Goal: Information Seeking & Learning: Learn about a topic

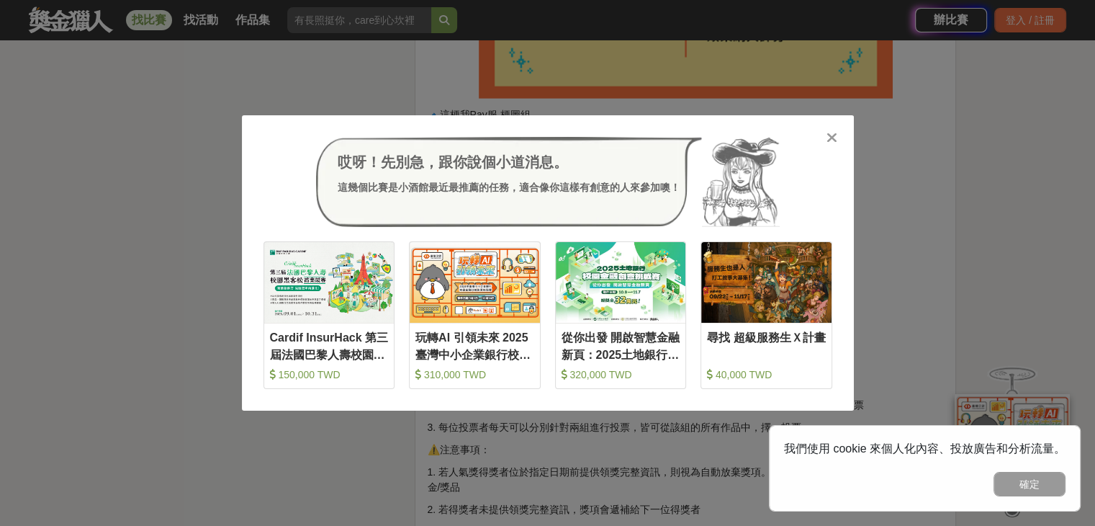
click at [836, 134] on icon at bounding box center [832, 137] width 11 height 14
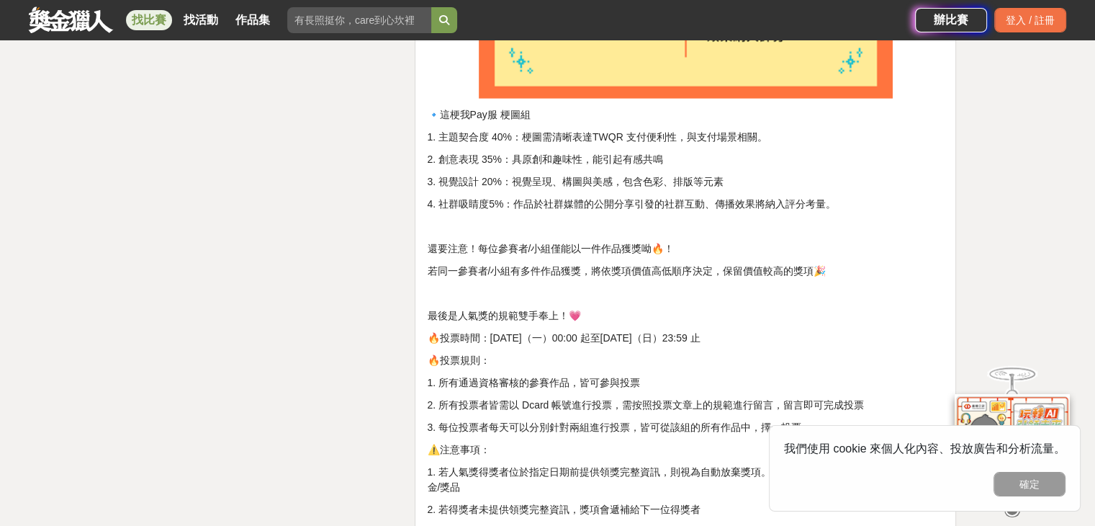
click at [56, 27] on link at bounding box center [70, 19] width 87 height 27
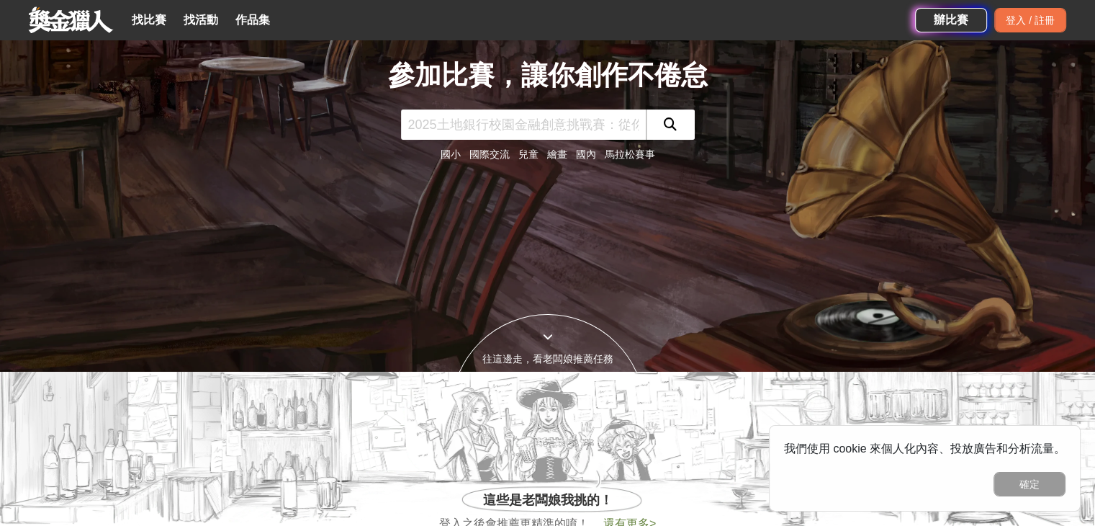
scroll to position [576, 0]
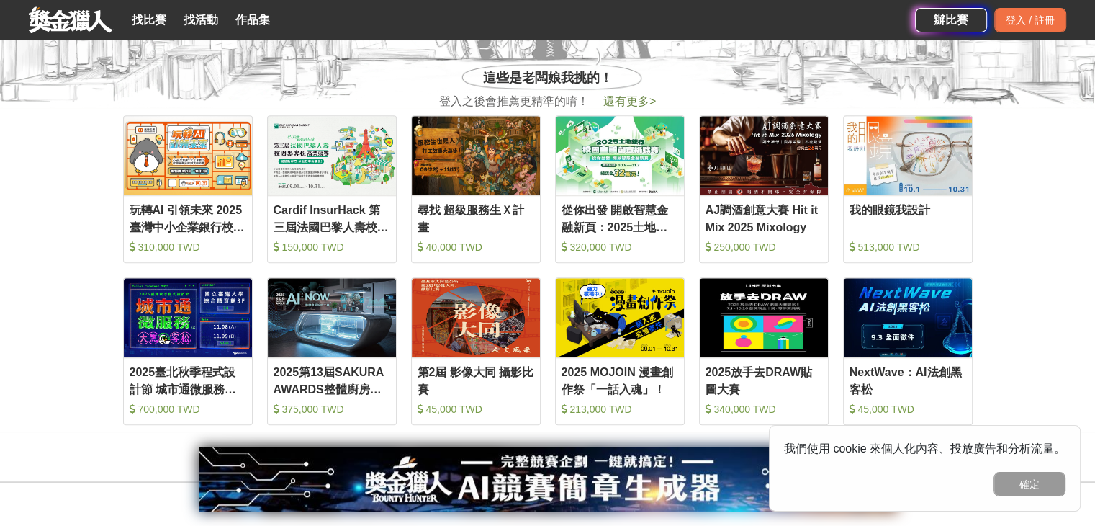
click at [74, 15] on link at bounding box center [70, 19] width 87 height 27
click at [62, 21] on link at bounding box center [70, 19] width 87 height 27
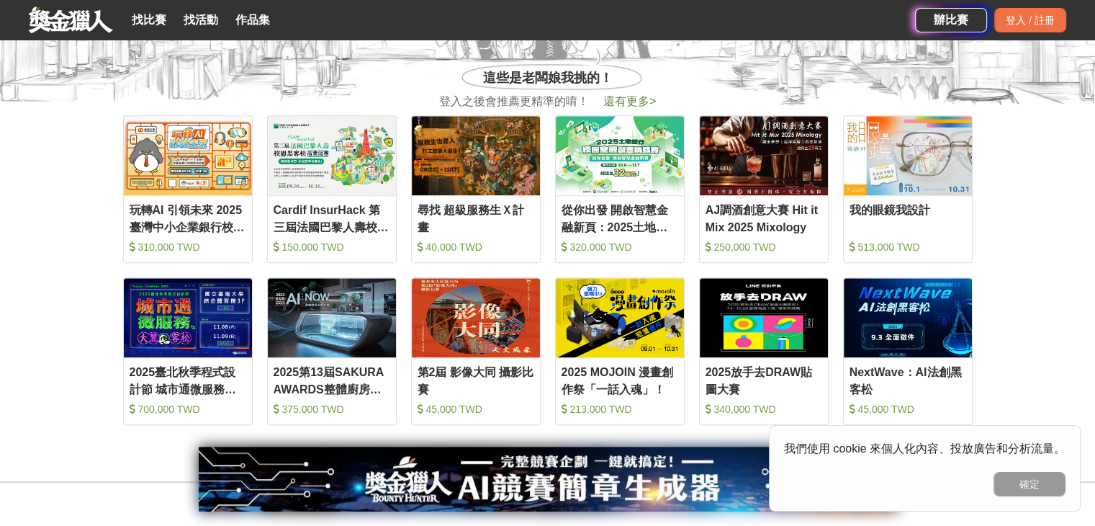
click at [62, 21] on link at bounding box center [70, 19] width 87 height 27
